Goal: Check status

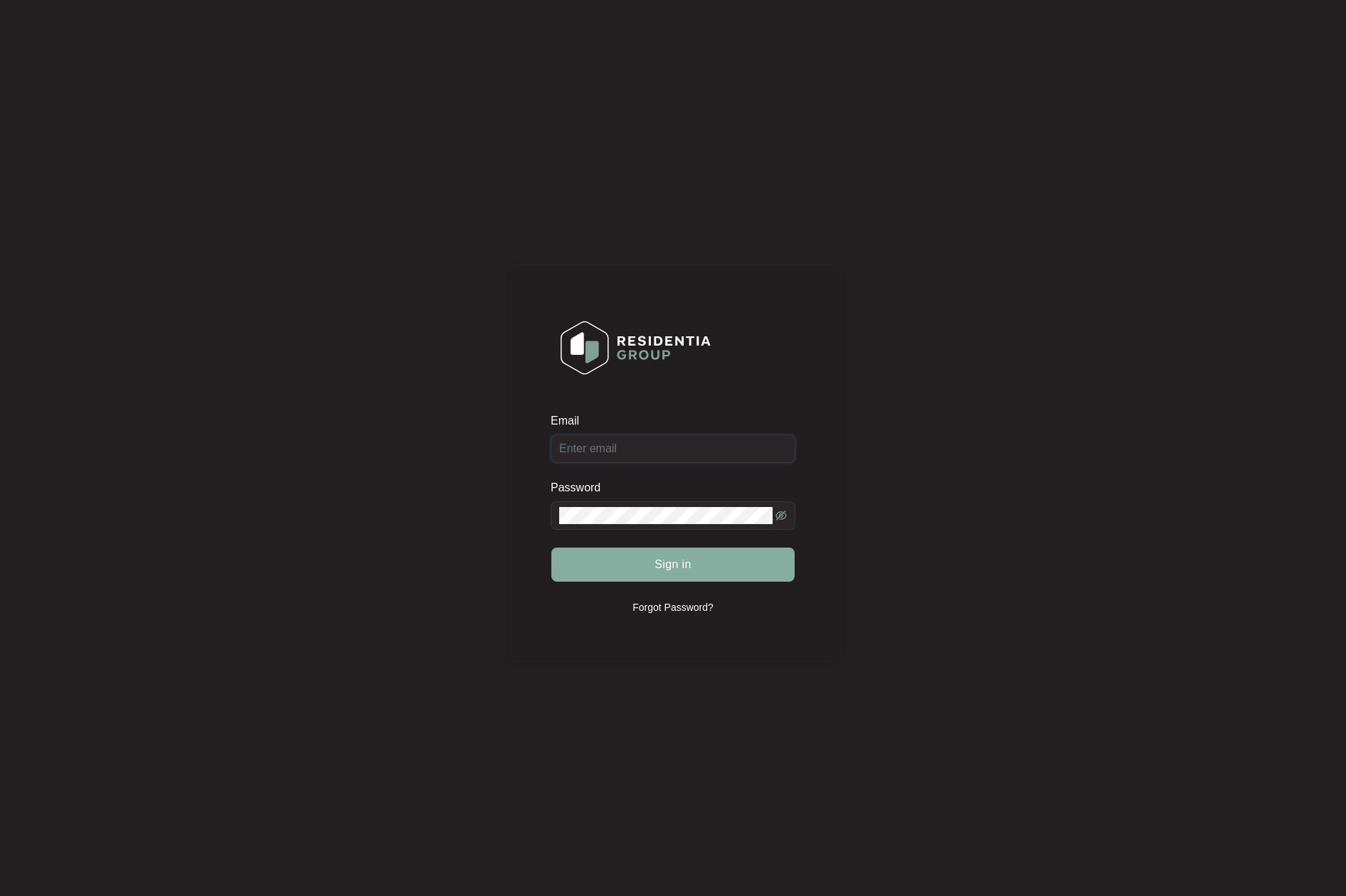
type input "[EMAIL_ADDRESS][DOMAIN_NAME]"
click at [633, 574] on button "Sign in" at bounding box center [673, 564] width 244 height 34
click at [679, 572] on span "Sign in" at bounding box center [673, 564] width 37 height 17
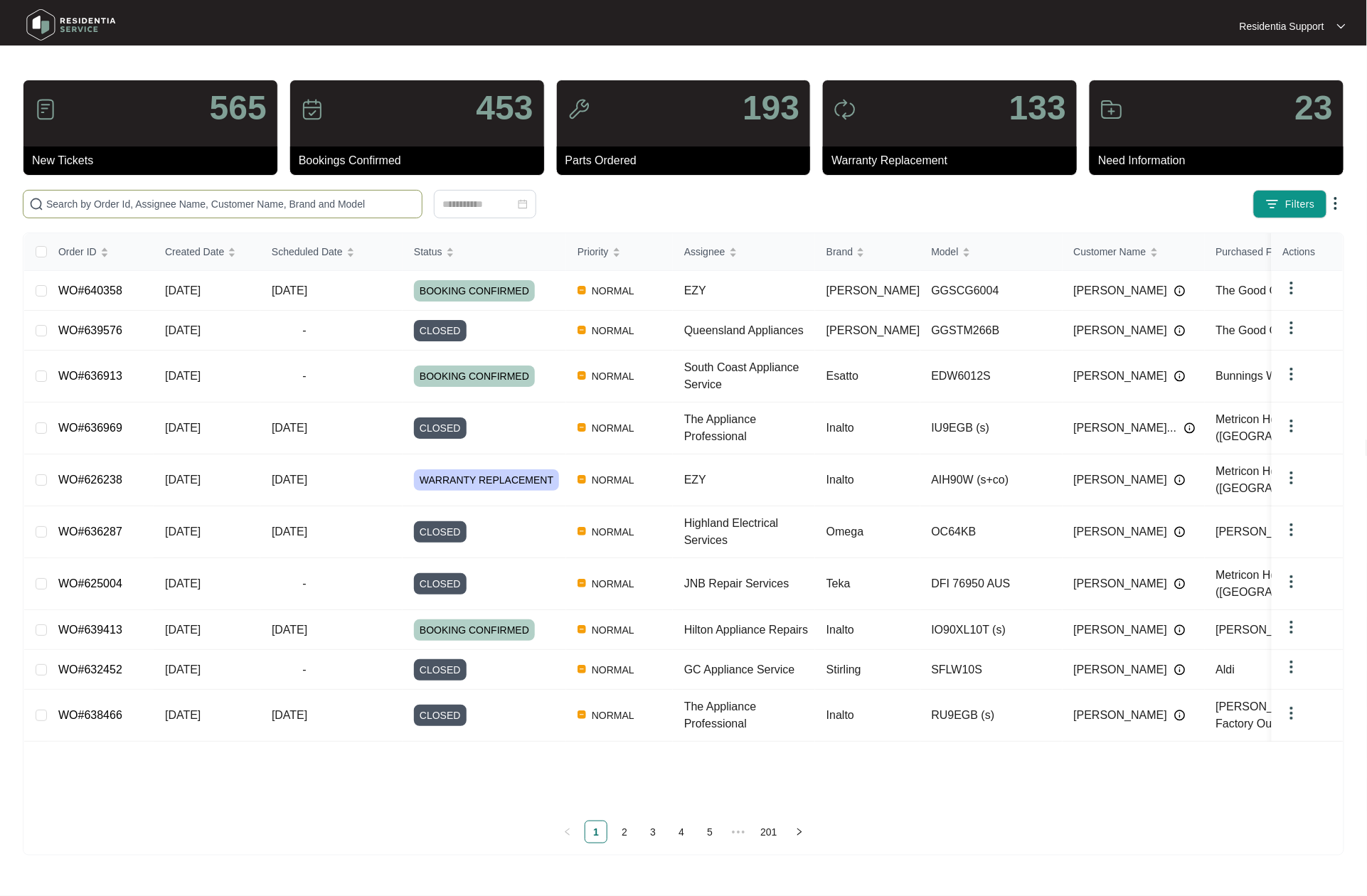
drag, startPoint x: 198, startPoint y: 189, endPoint x: 209, endPoint y: 198, distance: 14.2
click at [204, 194] on div "565 New Tickets 453 Bookings Confirmed 193 Parts Ordered 133 Warranty Replaceme…" at bounding box center [684, 468] width 1322 height 776
click at [210, 199] on input "text" at bounding box center [231, 204] width 370 height 16
paste input "639779"
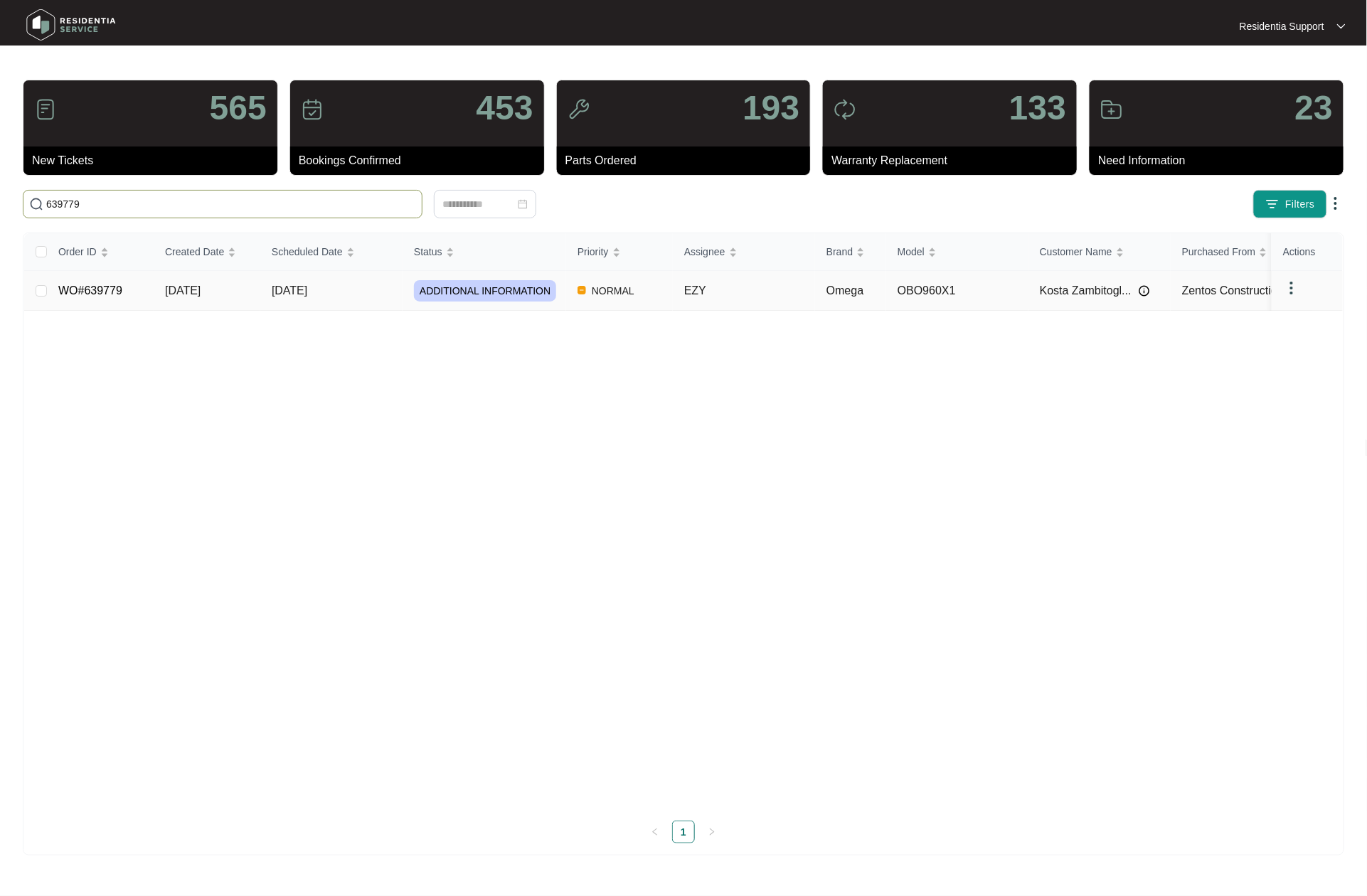
type input "639779"
click at [345, 294] on td "[DATE]" at bounding box center [331, 290] width 143 height 40
